Goal: Task Accomplishment & Management: Manage account settings

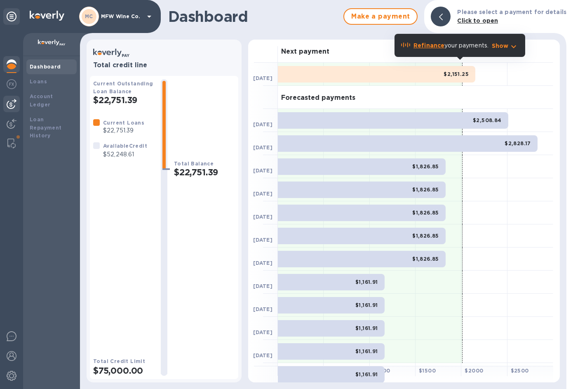
click at [15, 103] on img at bounding box center [12, 104] width 10 height 10
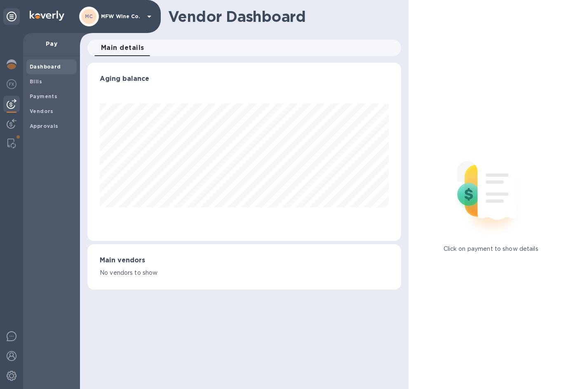
scroll to position [178, 314]
click at [39, 81] on b "Bills" at bounding box center [36, 81] width 12 height 6
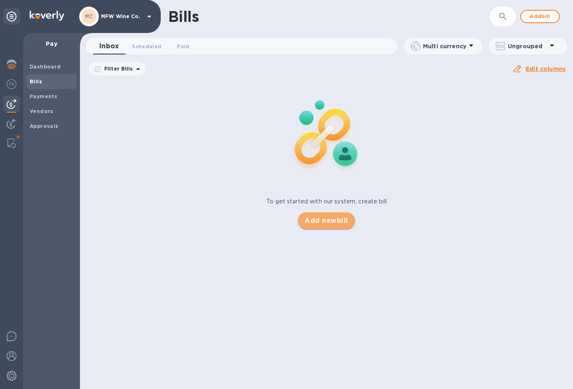
click at [309, 221] on span "Add new bill" at bounding box center [326, 221] width 43 height 10
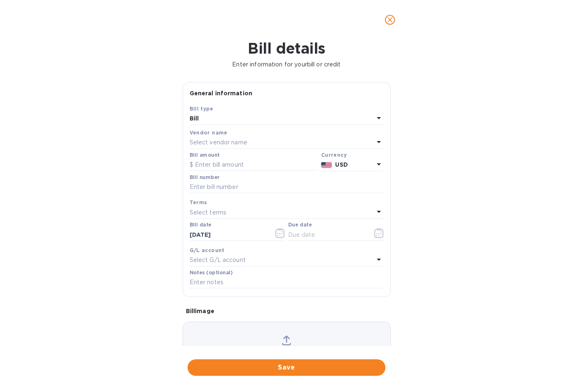
click at [204, 140] on p "Select vendor name" at bounding box center [219, 142] width 58 height 9
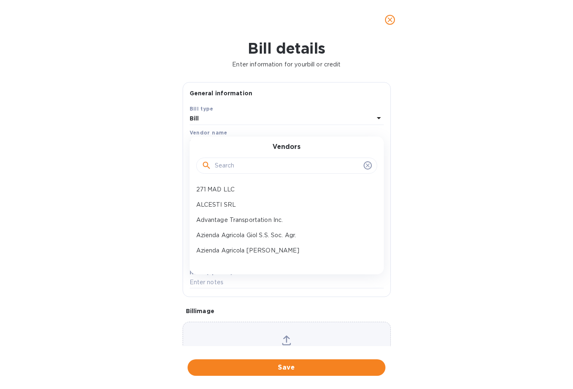
click at [221, 165] on input "text" at bounding box center [287, 165] width 145 height 12
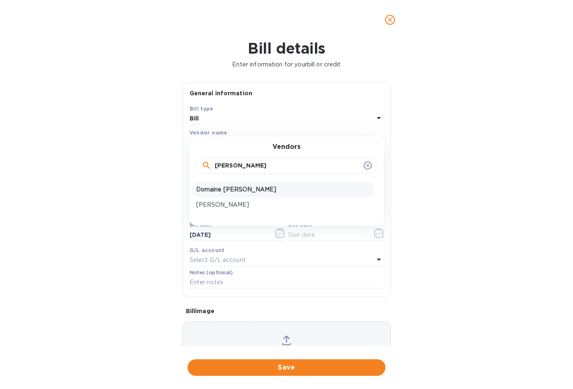
type input "[PERSON_NAME]"
click at [224, 191] on p "Domaine [PERSON_NAME]" at bounding box center [283, 189] width 174 height 9
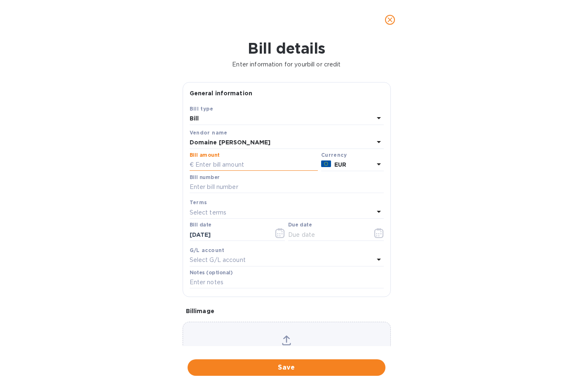
click at [220, 161] on input "text" at bounding box center [254, 165] width 128 height 12
type input "8,556"
click at [361, 188] on input "text" at bounding box center [287, 187] width 194 height 12
paste input "2025097"
type input "2025097"
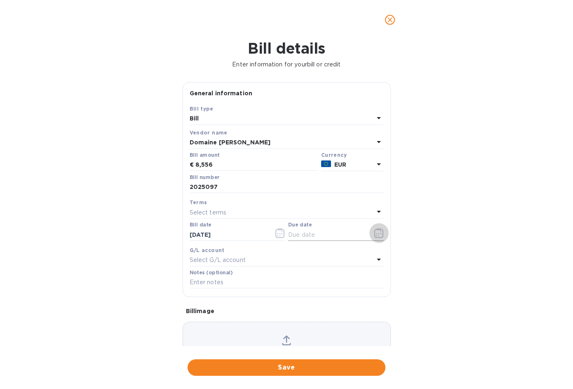
click at [374, 232] on icon "button" at bounding box center [378, 233] width 9 height 10
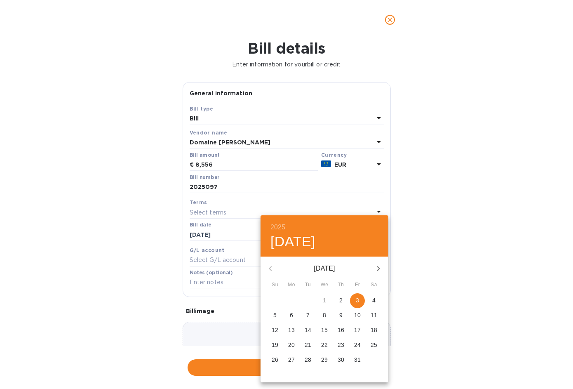
click at [359, 298] on span "3" at bounding box center [357, 300] width 15 height 8
type input "[DATE]"
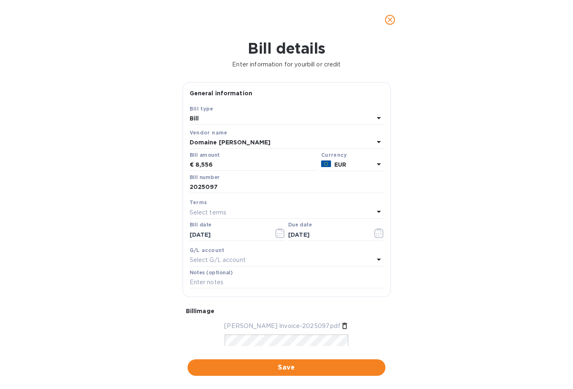
click at [216, 262] on p "Select G/L account" at bounding box center [218, 259] width 56 height 9
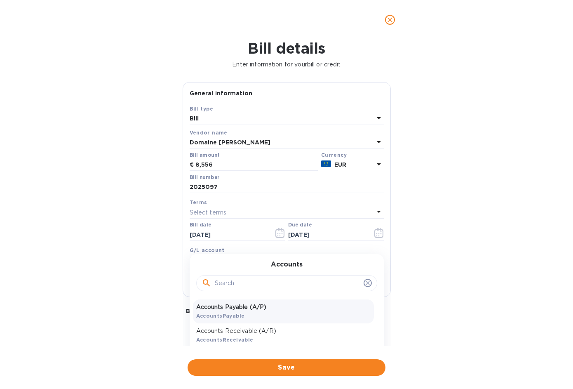
click at [225, 314] on b "AccountsPayable" at bounding box center [220, 315] width 49 height 6
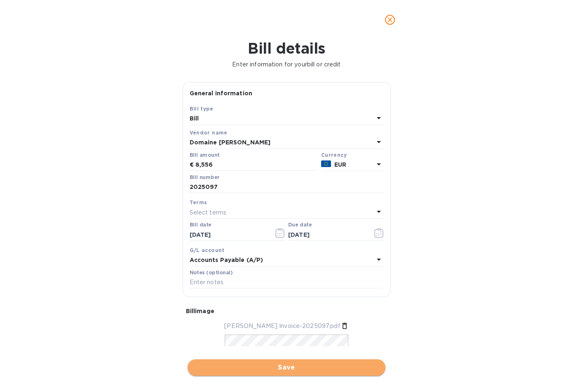
click at [273, 365] on span "Save" at bounding box center [286, 367] width 185 height 10
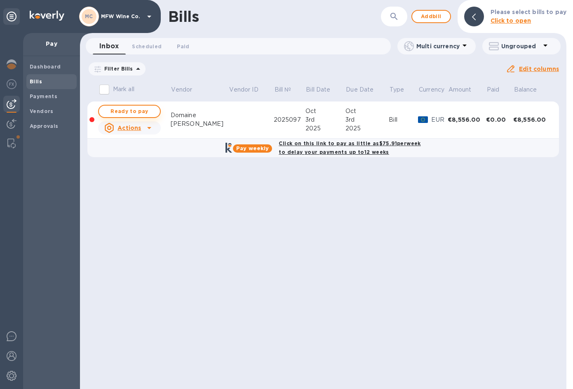
click at [129, 113] on span "Ready to pay" at bounding box center [129, 111] width 48 height 10
checkbox input "true"
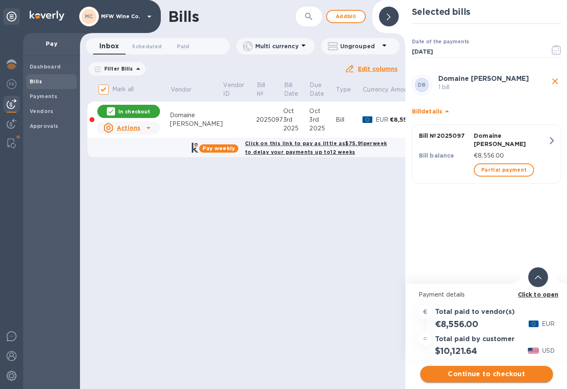
click at [464, 373] on span "Continue to checkout" at bounding box center [485, 374] width 119 height 10
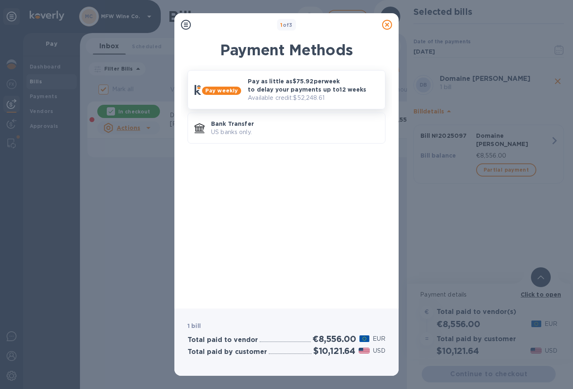
click at [260, 90] on p "Pay as little as $75.92 per week to delay your payments up to 12 weeks" at bounding box center [313, 85] width 131 height 16
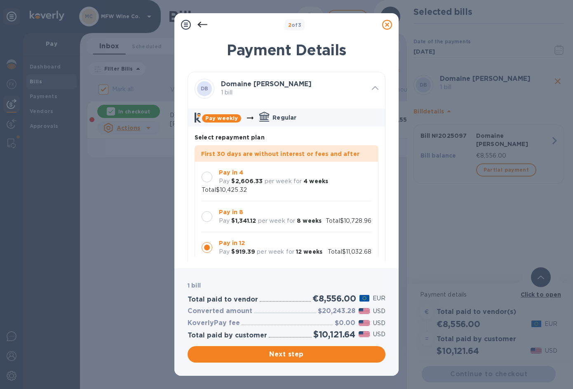
scroll to position [24, 0]
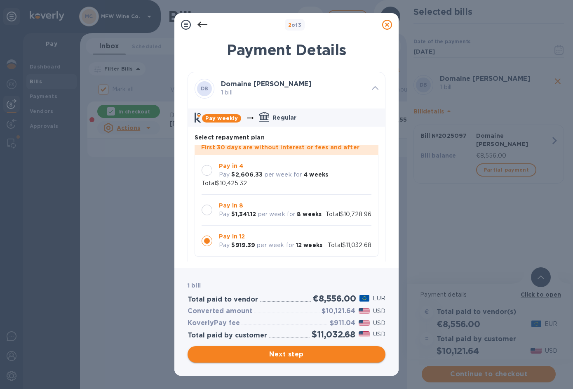
click at [284, 354] on span "Next step" at bounding box center [286, 354] width 185 height 10
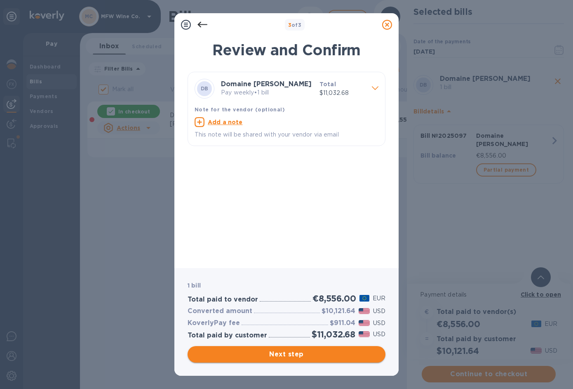
click at [283, 355] on span "Next step" at bounding box center [286, 354] width 185 height 10
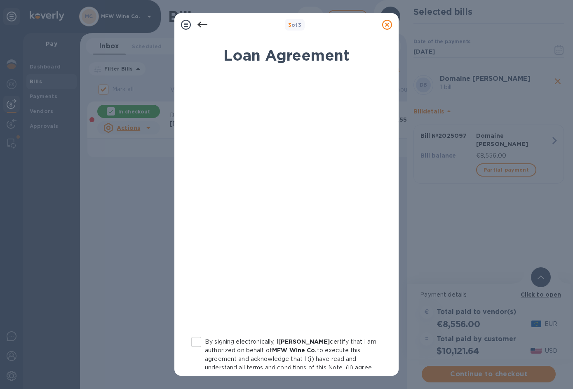
scroll to position [72, 0]
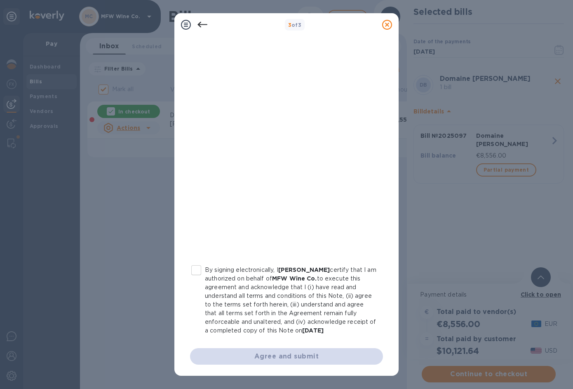
click at [192, 268] on input "By signing electronically, I [PERSON_NAME] certify that I am authorized on beha…" at bounding box center [195, 269] width 17 height 17
checkbox input "true"
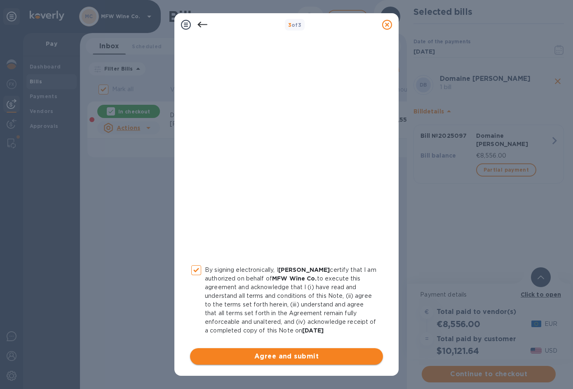
click at [281, 356] on span "Agree and submit" at bounding box center [287, 356] width 180 height 10
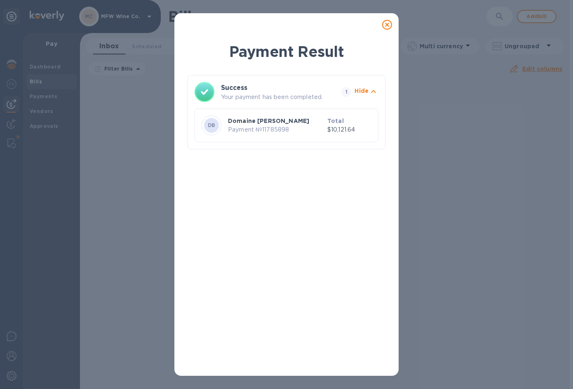
click at [388, 24] on icon at bounding box center [387, 25] width 10 height 10
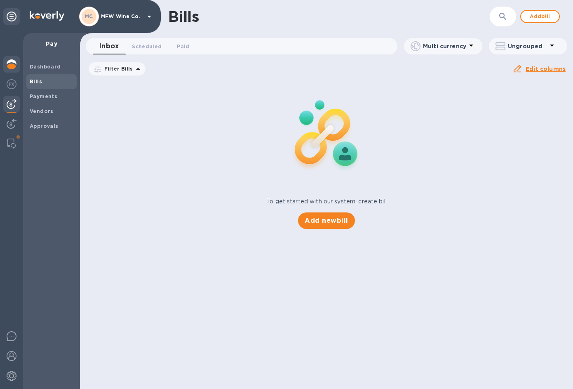
click at [10, 61] on img at bounding box center [12, 64] width 10 height 10
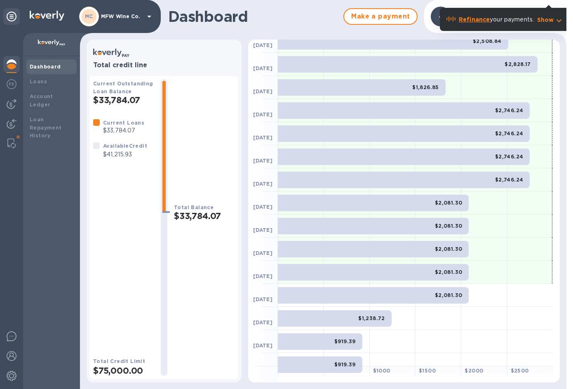
scroll to position [89, 0]
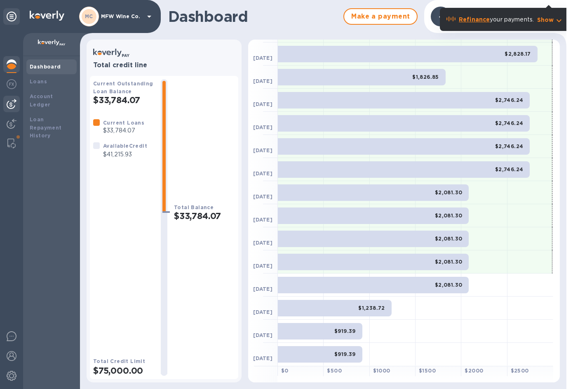
click at [16, 98] on div at bounding box center [11, 104] width 16 height 16
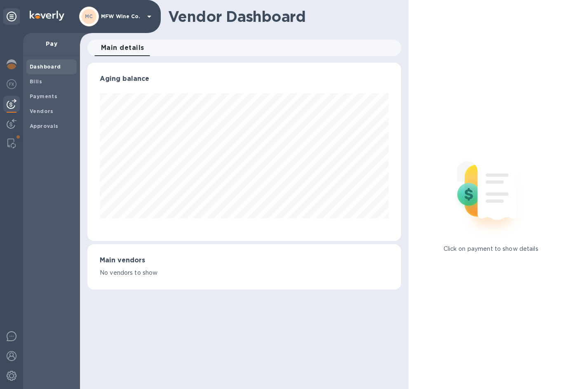
scroll to position [178, 314]
click at [36, 83] on b "Bills" at bounding box center [36, 81] width 12 height 6
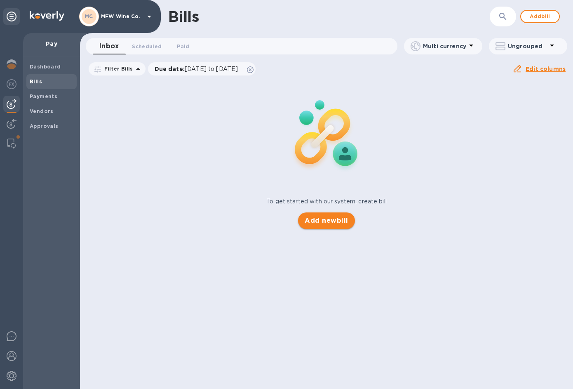
click at [315, 218] on span "Add new bill" at bounding box center [326, 221] width 43 height 10
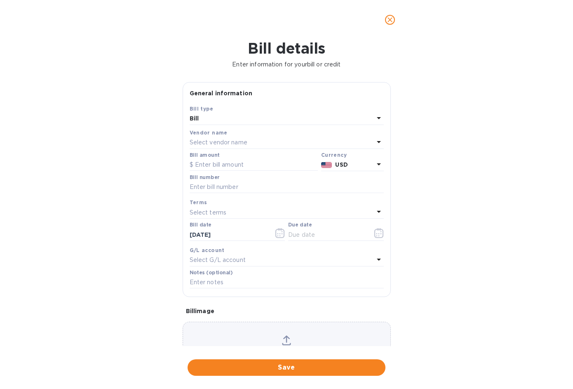
click at [226, 140] on p "Select vendor name" at bounding box center [219, 142] width 58 height 9
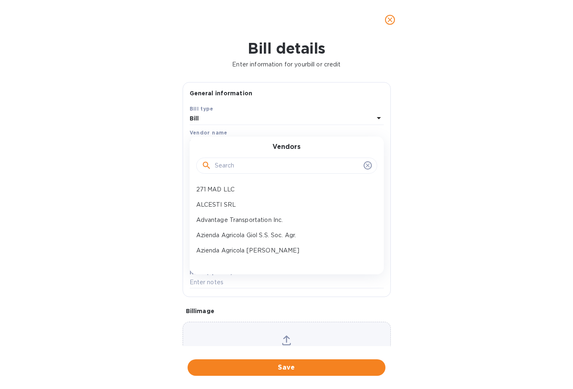
click at [235, 161] on input "text" at bounding box center [287, 165] width 145 height 12
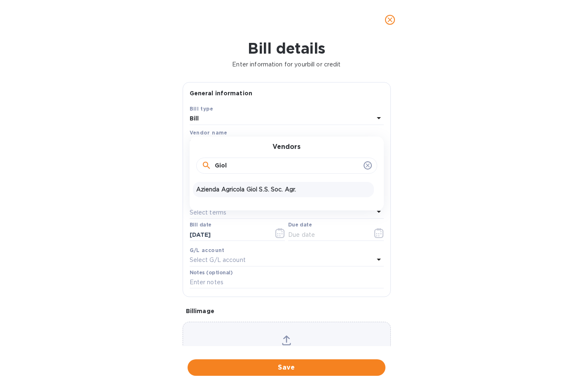
type input "Giol"
click at [253, 190] on p "Azienda Agricola Giol S.S. Soc. Agr." at bounding box center [283, 189] width 174 height 9
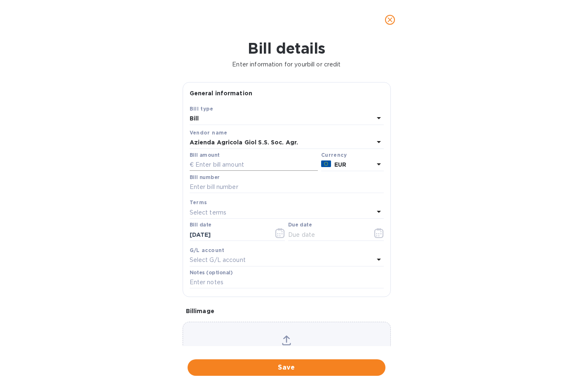
click at [240, 164] on input "text" at bounding box center [254, 165] width 128 height 12
click at [239, 159] on input "text" at bounding box center [254, 165] width 128 height 12
type input "2,505.60"
click at [308, 183] on input "text" at bounding box center [287, 187] width 194 height 12
paste input "conf 56"
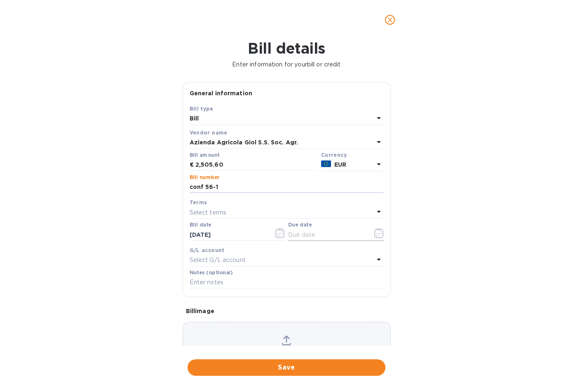
type input "conf 56-1"
click at [377, 235] on icon "button" at bounding box center [378, 233] width 9 height 10
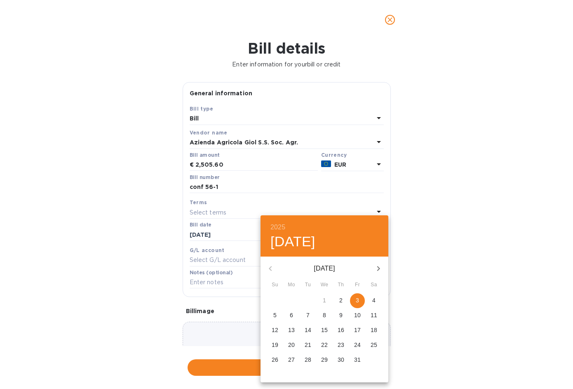
click at [354, 301] on span "3" at bounding box center [357, 300] width 15 height 8
type input "[DATE]"
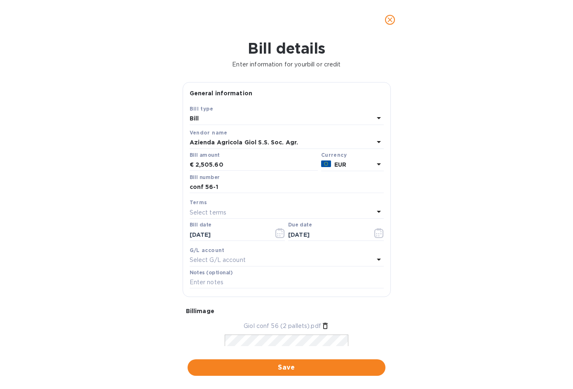
click at [252, 262] on div "Select G/L account" at bounding box center [282, 260] width 184 height 12
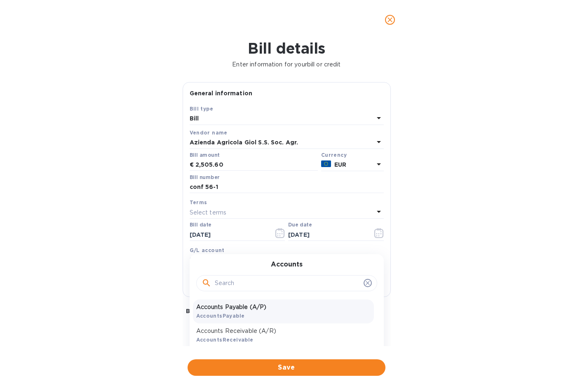
click at [248, 305] on p "Accounts Payable (A/P)" at bounding box center [283, 306] width 174 height 9
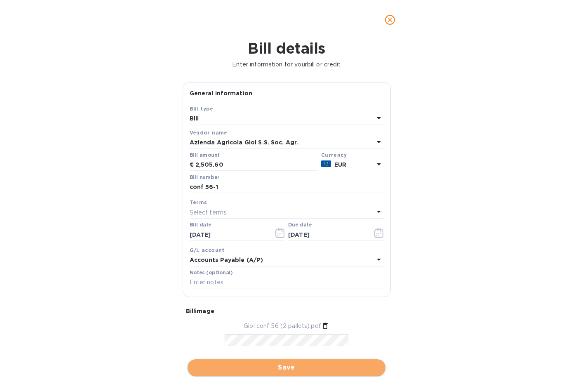
click at [279, 368] on span "Save" at bounding box center [286, 367] width 185 height 10
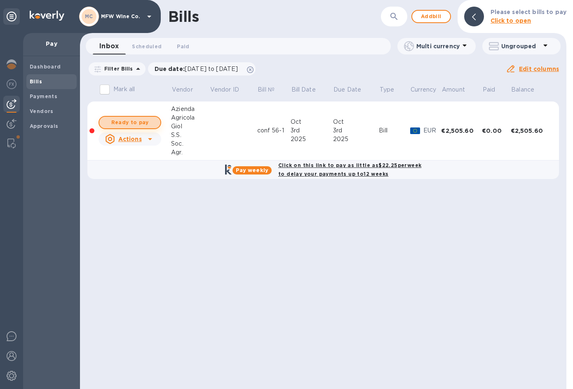
click at [128, 123] on span "Ready to pay" at bounding box center [130, 122] width 48 height 10
checkbox input "true"
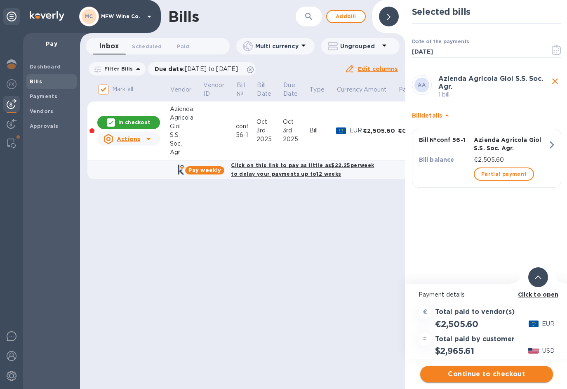
click at [471, 371] on span "Continue to checkout" at bounding box center [485, 374] width 119 height 10
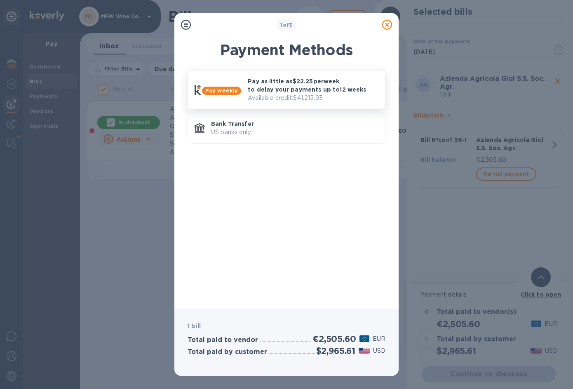
click at [248, 91] on p "Pay as little as $22.25 per week to delay your payments up to 12 weeks" at bounding box center [313, 85] width 131 height 16
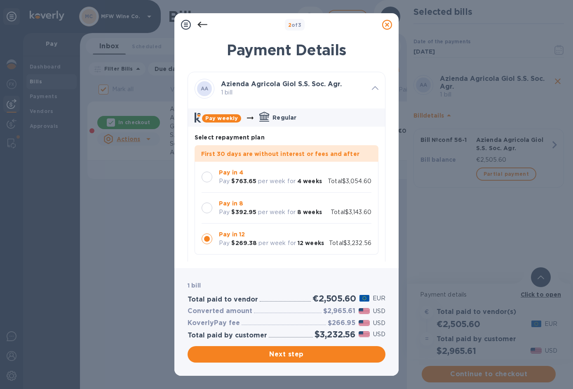
click at [205, 208] on div at bounding box center [206, 207] width 11 height 11
click at [270, 354] on span "Next step" at bounding box center [286, 354] width 185 height 10
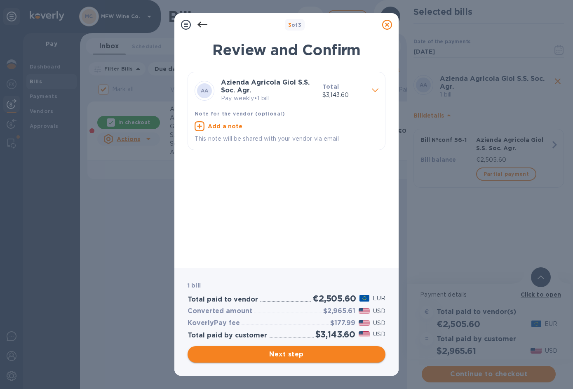
click at [274, 352] on span "Next step" at bounding box center [286, 354] width 185 height 10
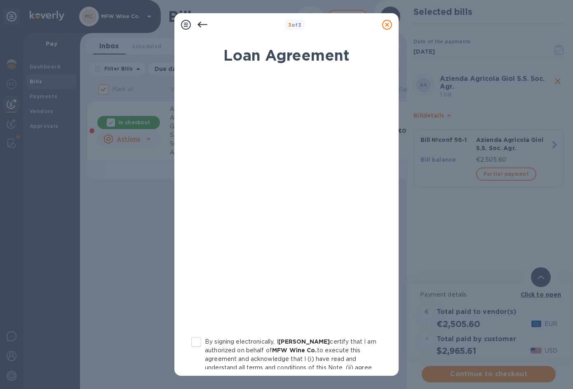
click at [200, 338] on input "By signing electronically, I [PERSON_NAME] certify that I am authorized on beha…" at bounding box center [195, 341] width 17 height 17
checkbox input "true"
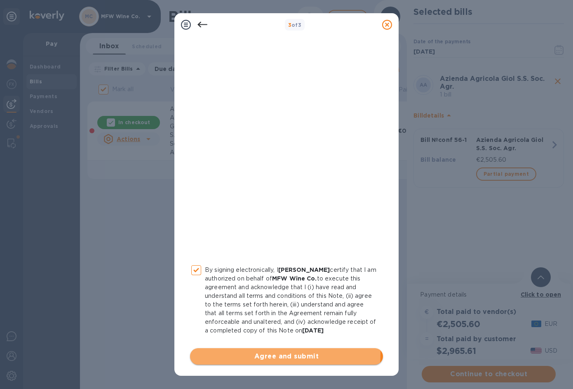
click at [239, 352] on span "Agree and submit" at bounding box center [287, 356] width 180 height 10
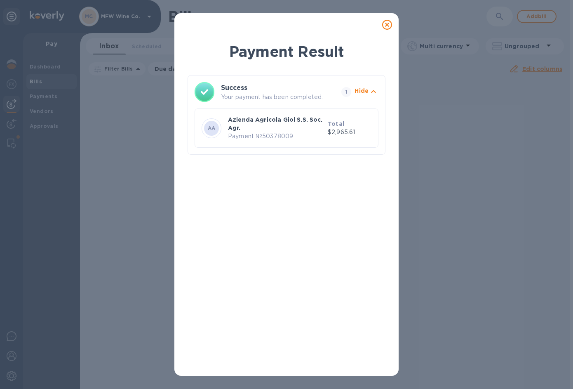
click at [389, 25] on icon at bounding box center [387, 25] width 10 height 10
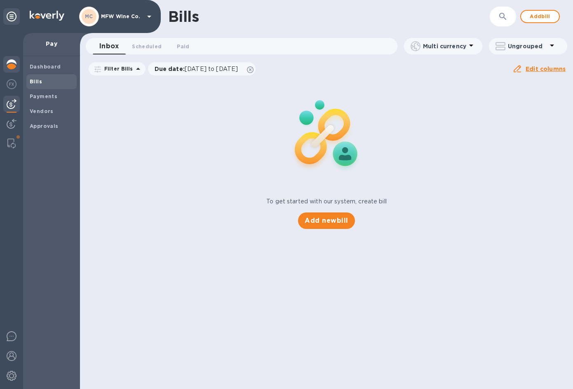
click at [10, 66] on img at bounding box center [12, 64] width 10 height 10
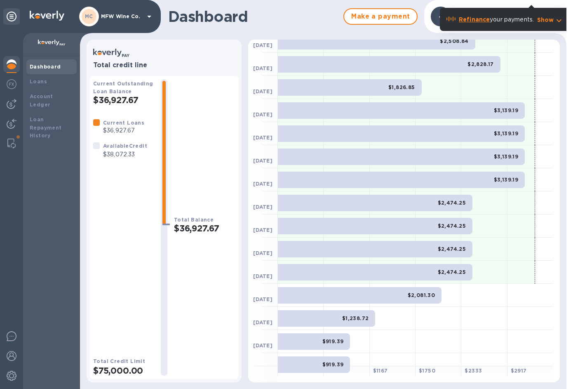
scroll to position [89, 0]
